Goal: Find contact information: Find contact information

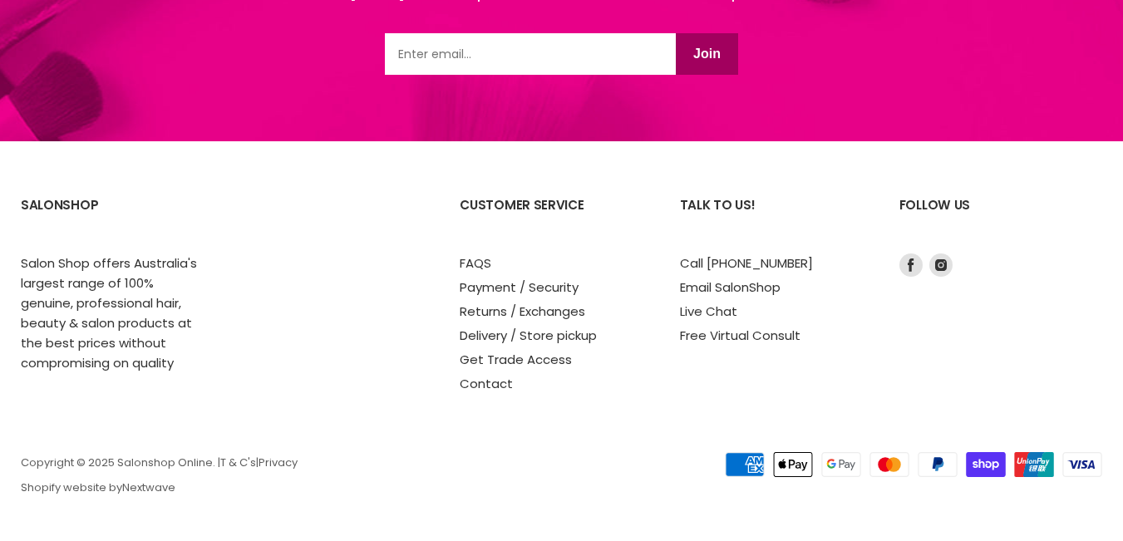
scroll to position [2307, 0]
click at [1051, 165] on section "SalonShop Salon Shop offers Australia's largest range of 100% genuine, professi…" at bounding box center [561, 341] width 1123 height 400
click at [906, 268] on icon "Footer" at bounding box center [910, 264] width 23 height 23
click at [947, 262] on icon "Footer" at bounding box center [940, 264] width 23 height 23
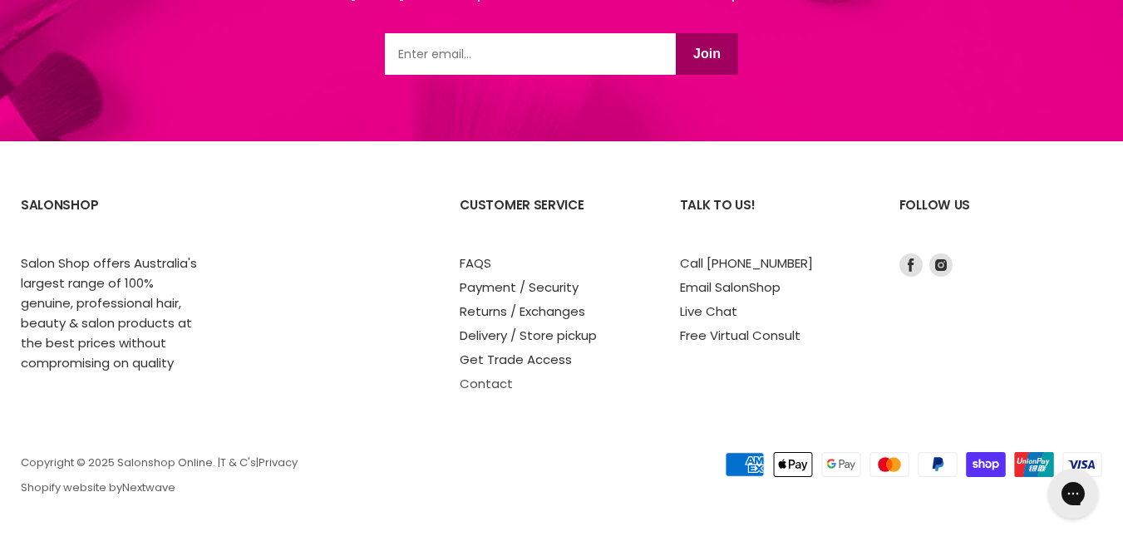
click at [464, 379] on link "Contact" at bounding box center [486, 383] width 53 height 17
